Goal: Find specific page/section: Find specific page/section

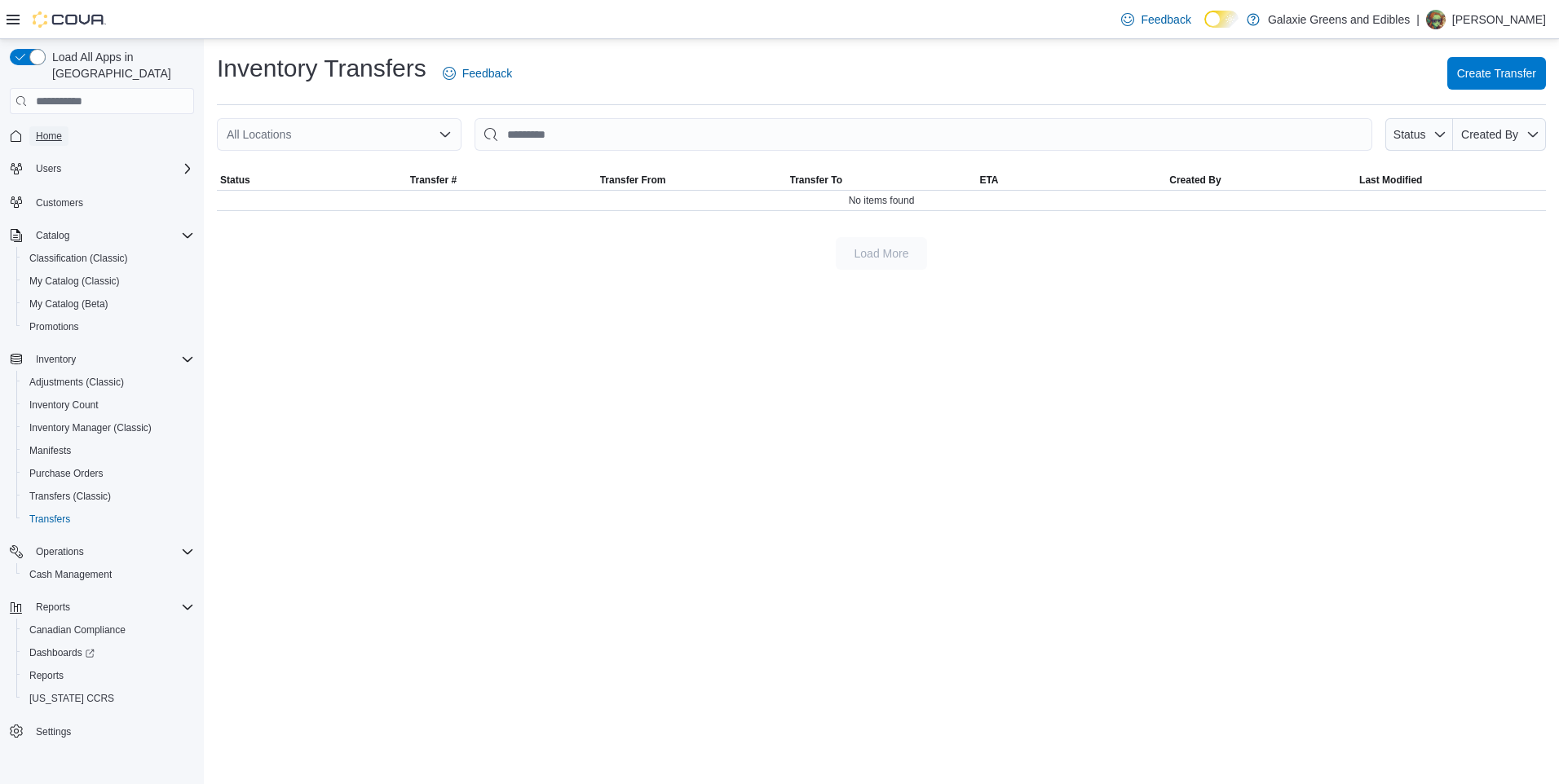
click at [46, 130] on span "Home" at bounding box center [49, 136] width 26 height 13
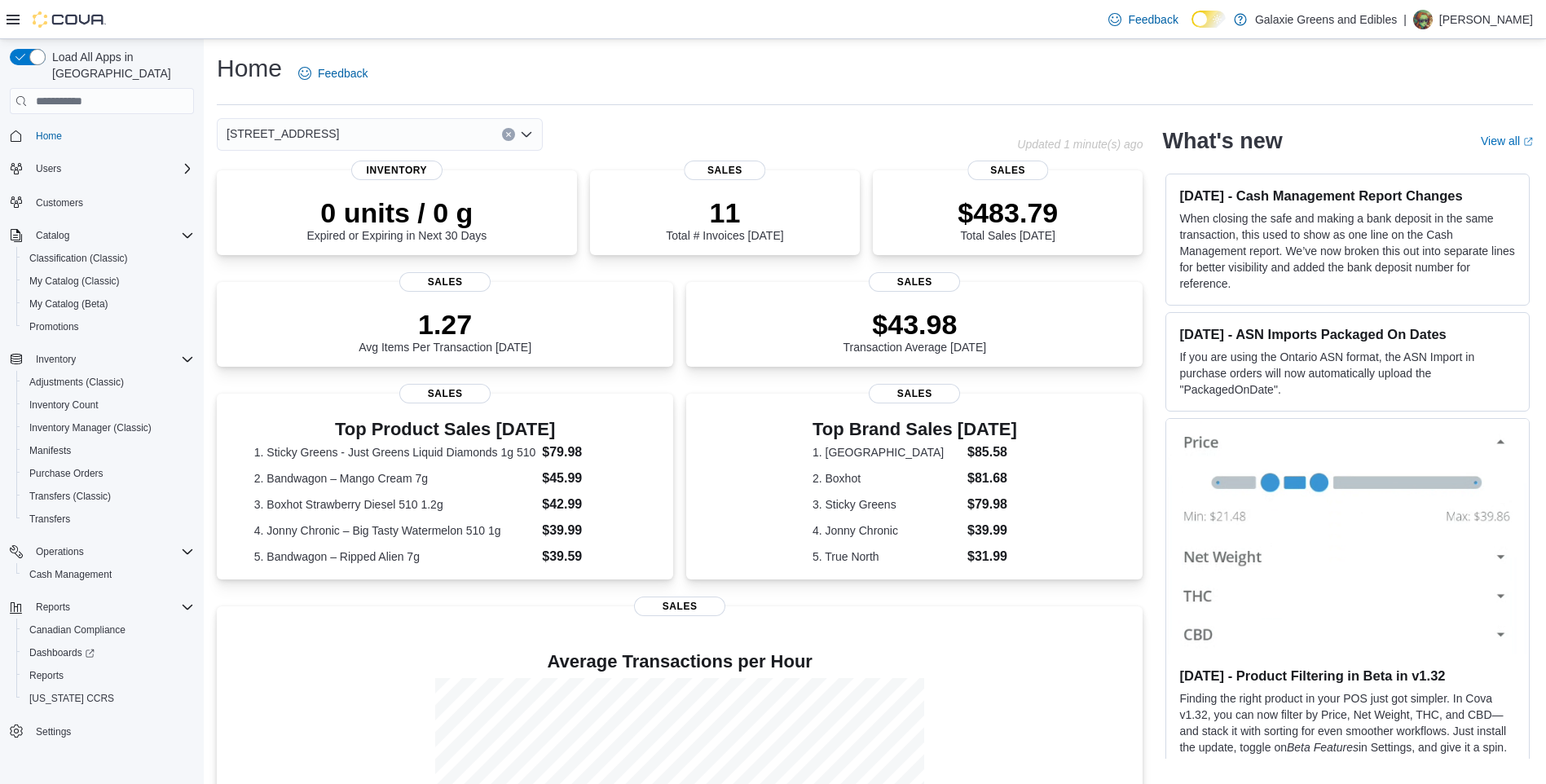
click at [525, 132] on icon "Open list of options" at bounding box center [527, 134] width 13 height 13
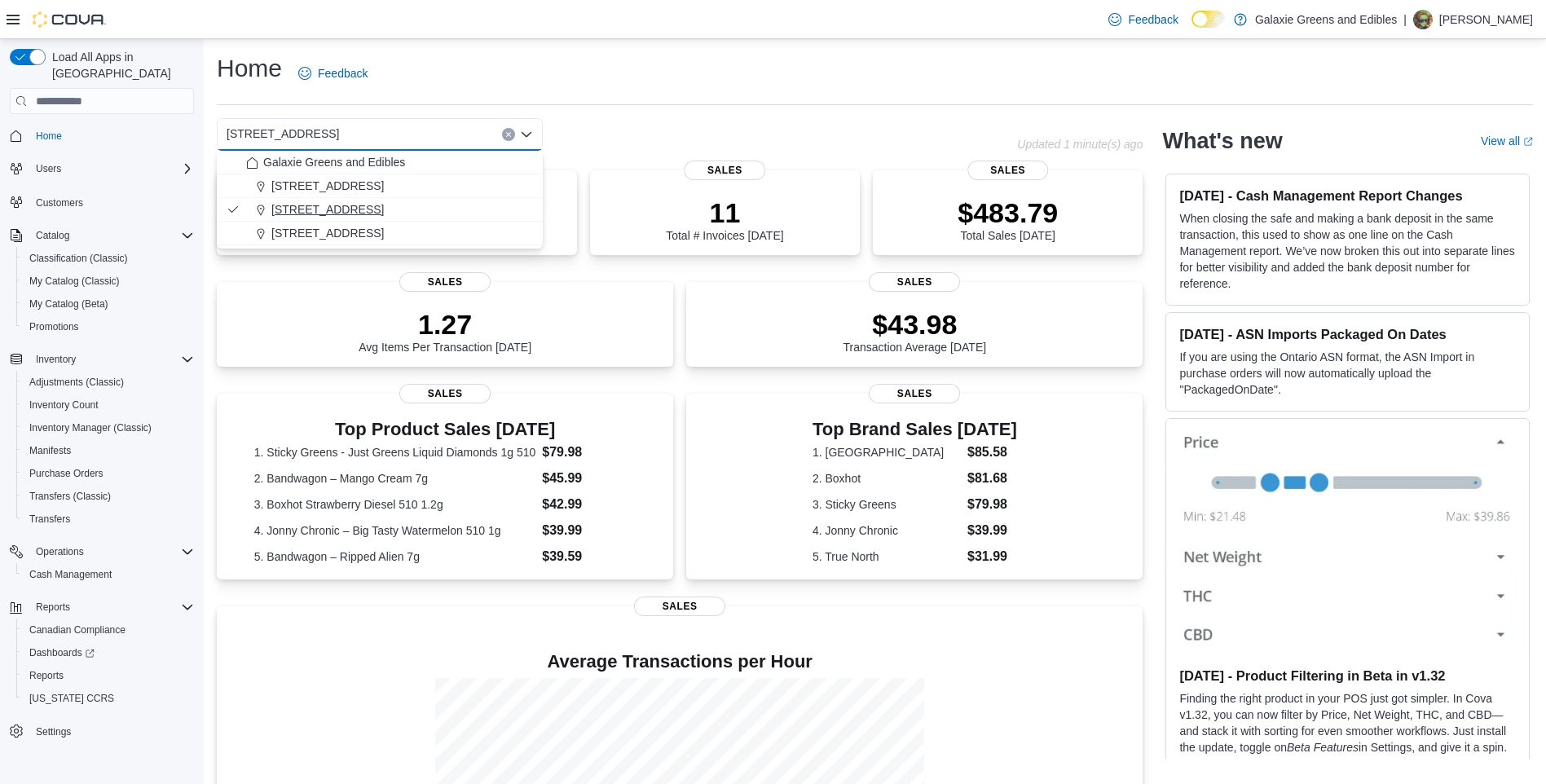
click at [297, 209] on span "[STREET_ADDRESS]" at bounding box center [327, 209] width 112 height 16
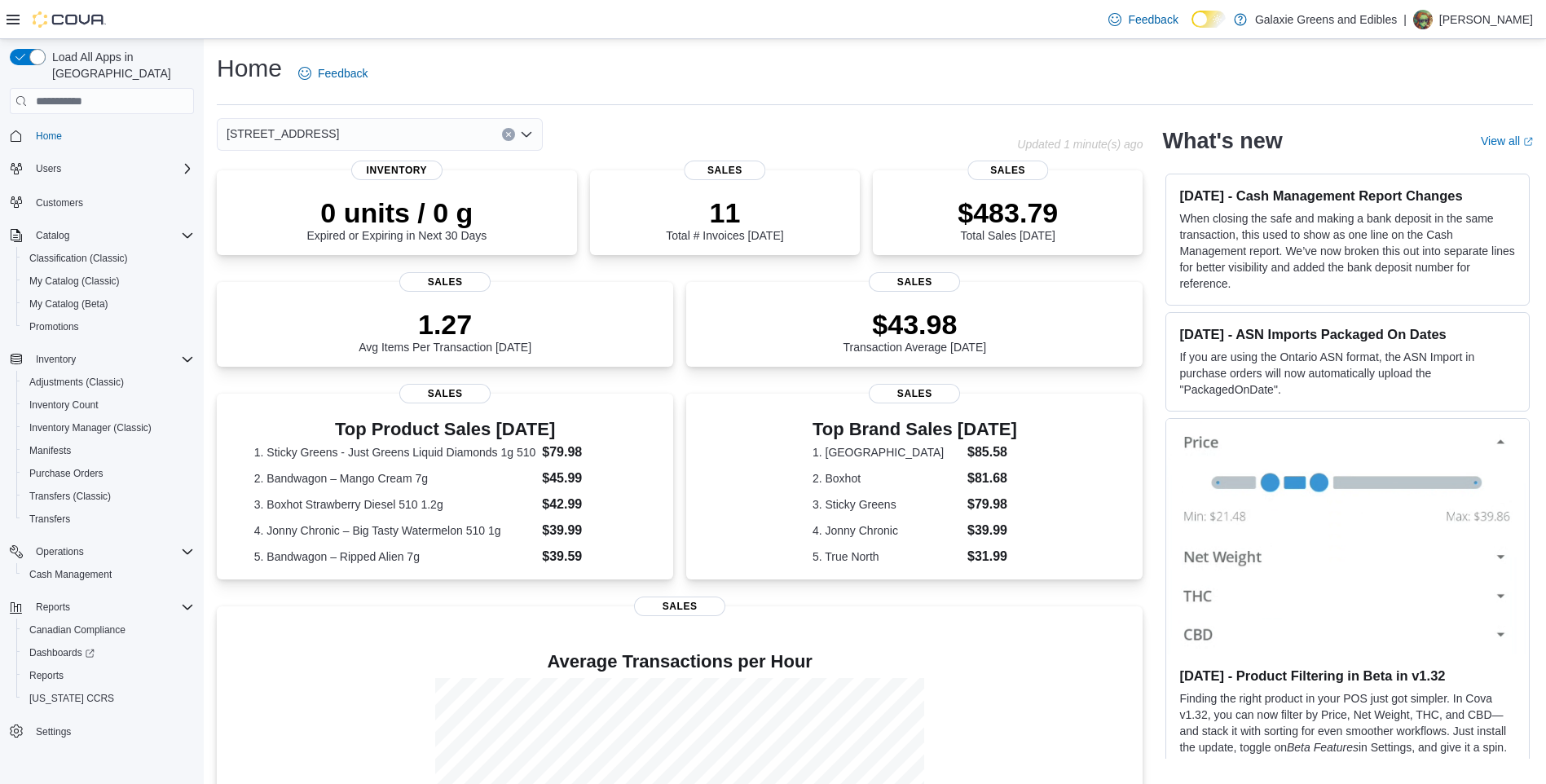
click at [527, 135] on icon "Open list of options" at bounding box center [527, 134] width 13 height 13
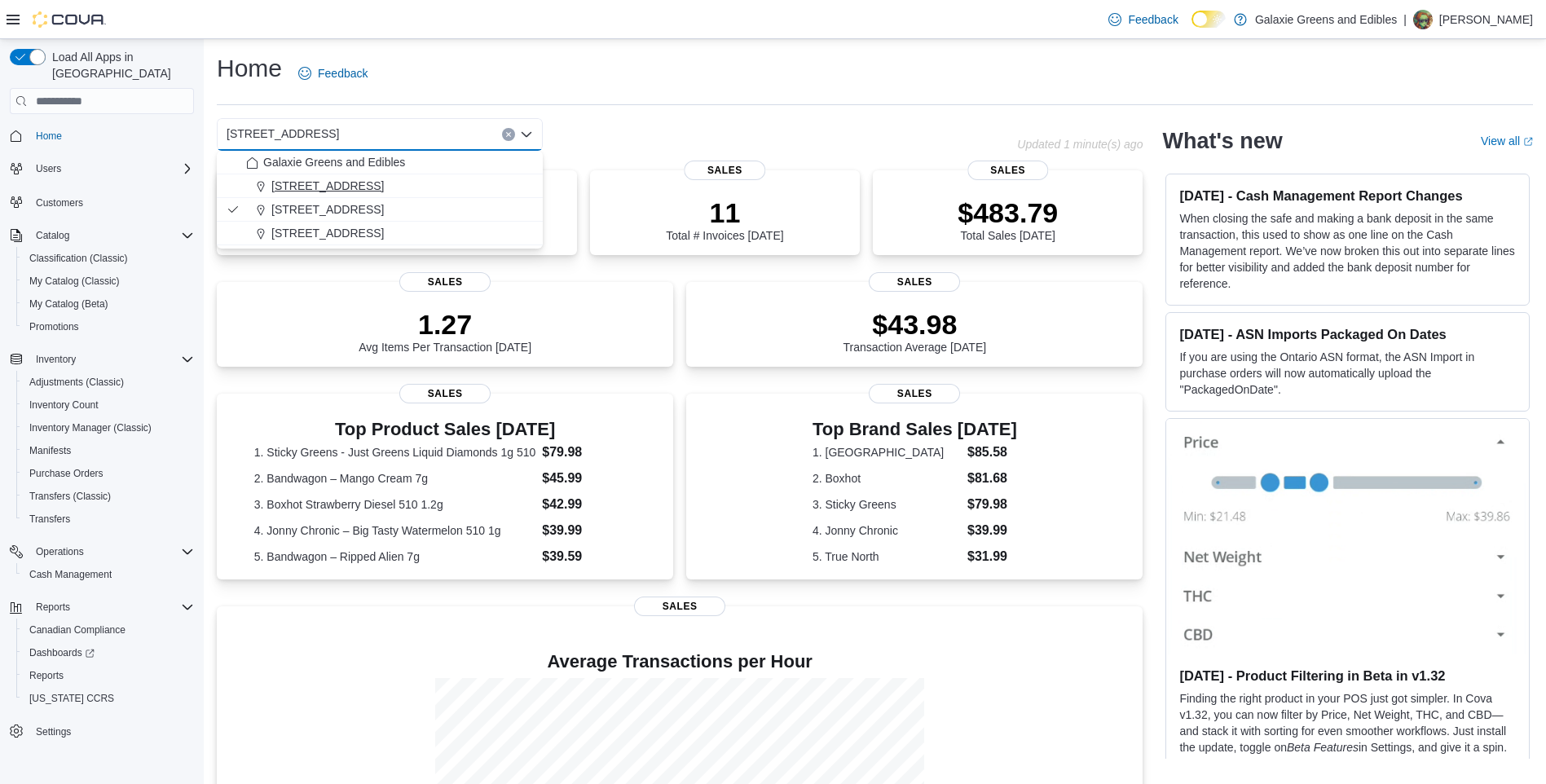
click at [303, 179] on span "[STREET_ADDRESS]" at bounding box center [327, 186] width 112 height 16
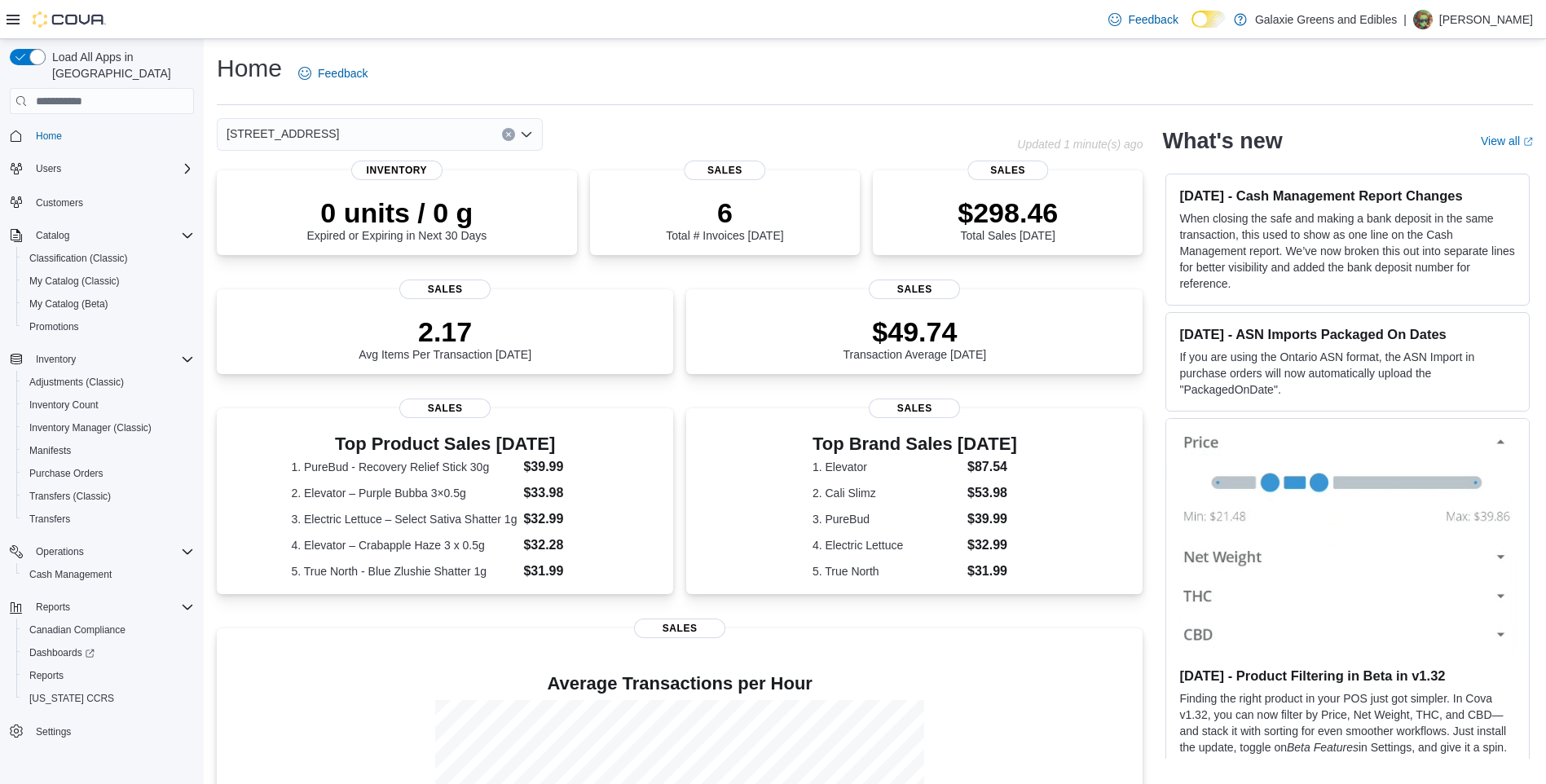
click at [525, 134] on icon "Open list of options" at bounding box center [526, 134] width 10 height 5
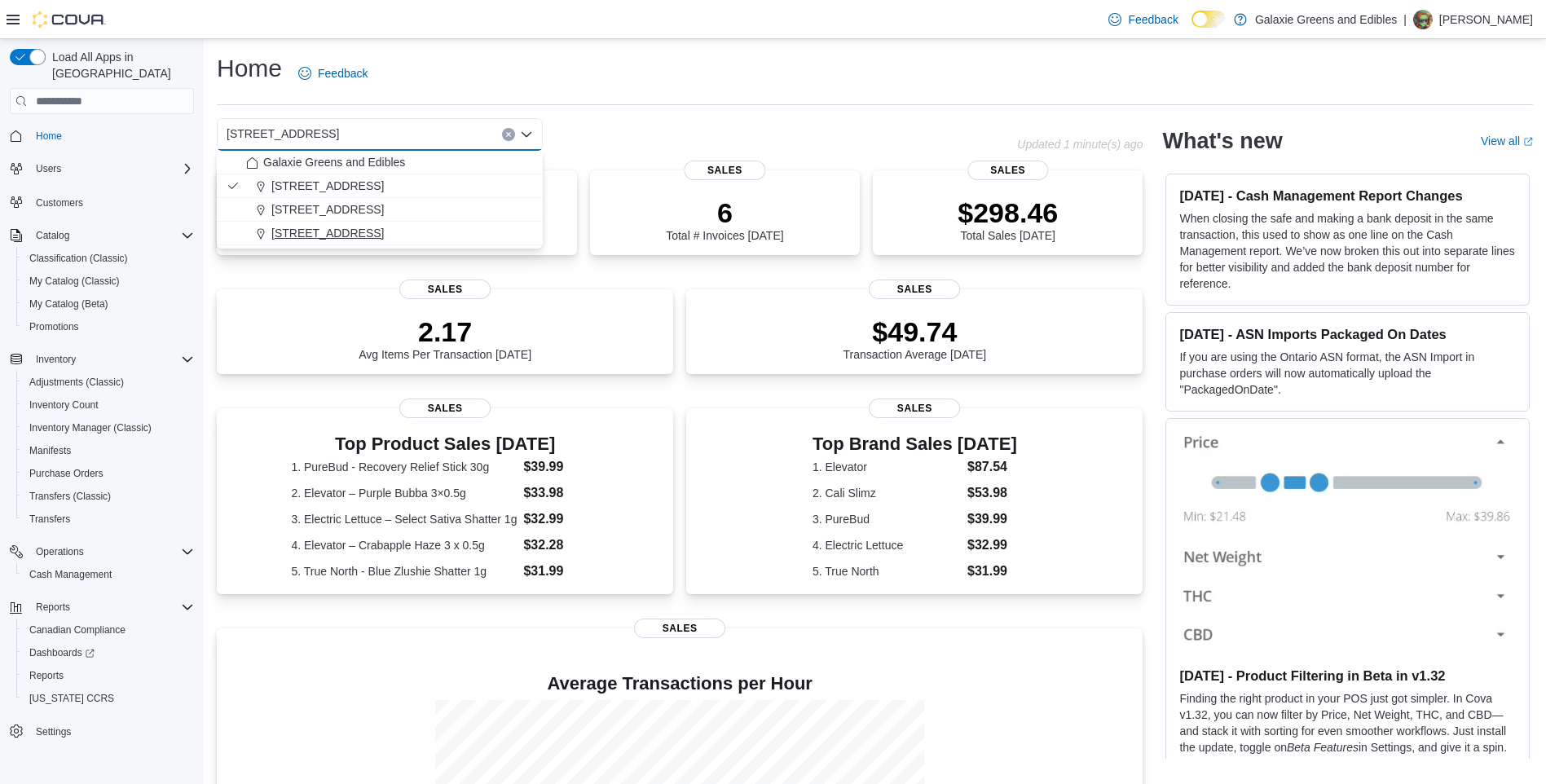
click at [311, 233] on span "[STREET_ADDRESS]" at bounding box center [327, 233] width 112 height 16
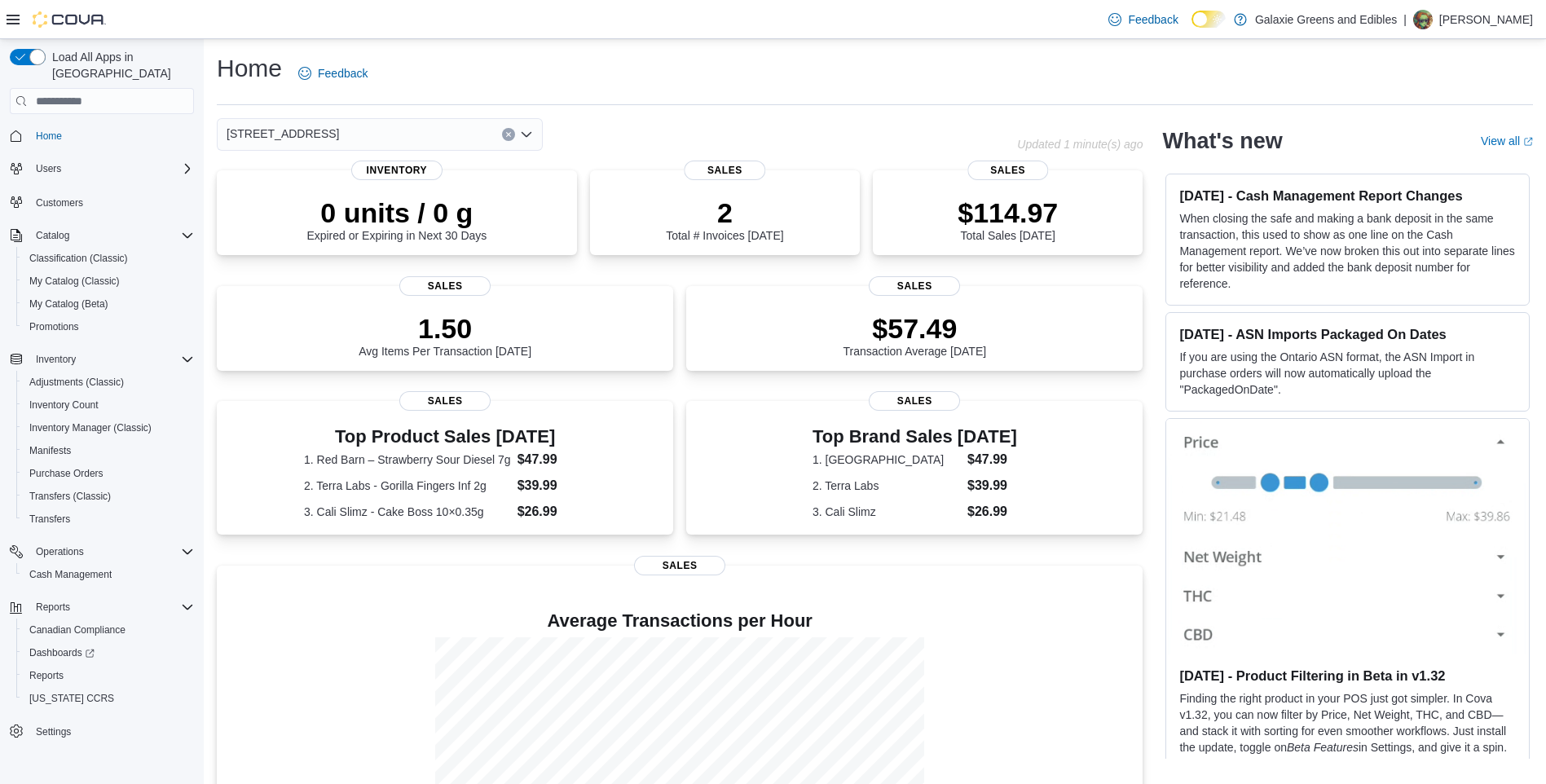
click at [526, 133] on icon "Open list of options" at bounding box center [527, 134] width 13 height 13
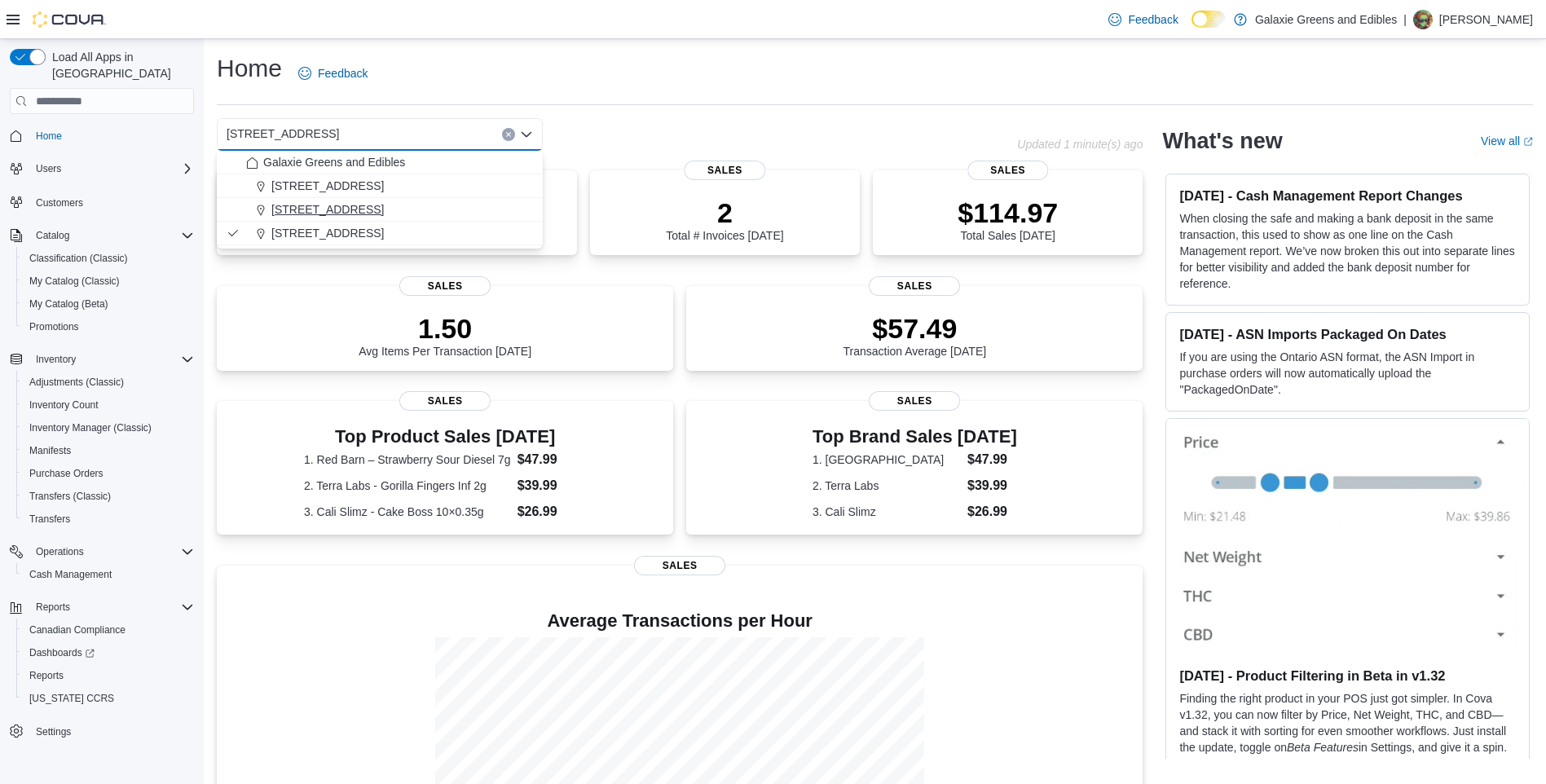
click at [297, 211] on span "[STREET_ADDRESS]" at bounding box center [327, 209] width 112 height 16
